Goal: Find specific page/section: Find specific page/section

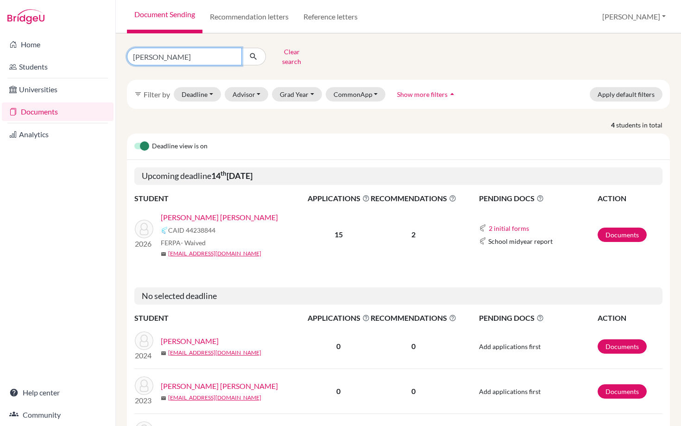
click at [158, 58] on input "[PERSON_NAME]" at bounding box center [184, 57] width 115 height 18
drag, startPoint x: 159, startPoint y: 55, endPoint x: 112, endPoint y: 55, distance: 46.8
click at [112, 55] on div "Home Students Universities Documents Analytics Help center Community Document S…" at bounding box center [340, 213] width 681 height 426
type input "[PERSON_NAME] [PERSON_NAME]"
click button "submit" at bounding box center [253, 57] width 25 height 18
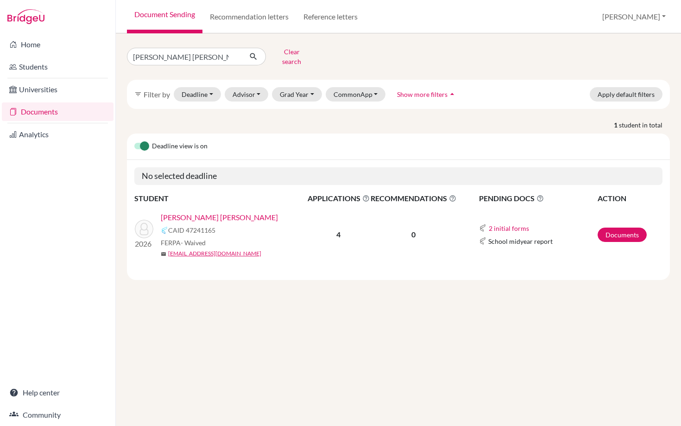
click at [246, 212] on link "[PERSON_NAME] [PERSON_NAME]" at bounding box center [219, 217] width 117 height 11
